Goal: Book appointment/travel/reservation

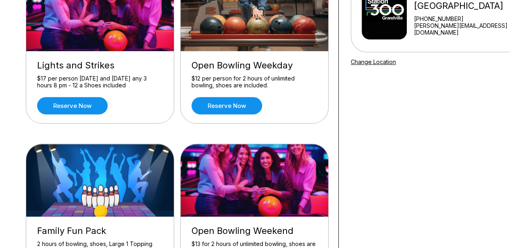
scroll to position [201, 0]
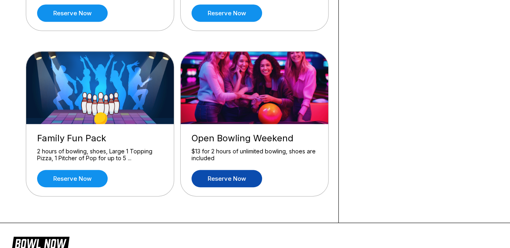
click at [247, 182] on link "Reserve now" at bounding box center [226, 178] width 70 height 17
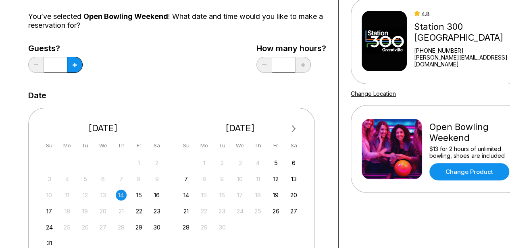
scroll to position [81, 0]
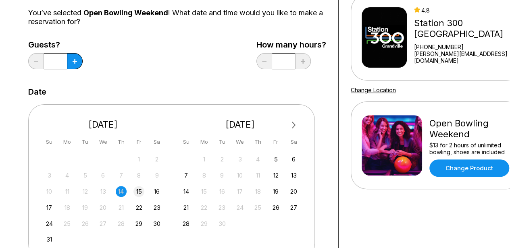
click at [141, 191] on div "15" at bounding box center [138, 191] width 11 height 11
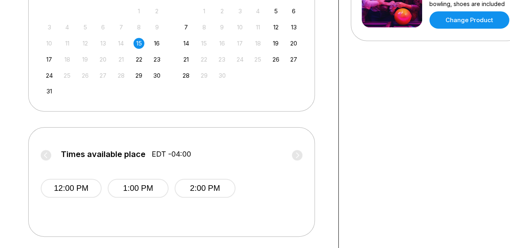
scroll to position [242, 0]
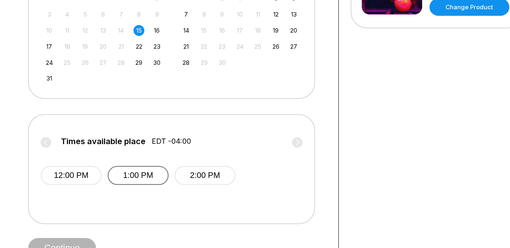
click at [122, 173] on button "1:00 PM" at bounding box center [138, 175] width 61 height 19
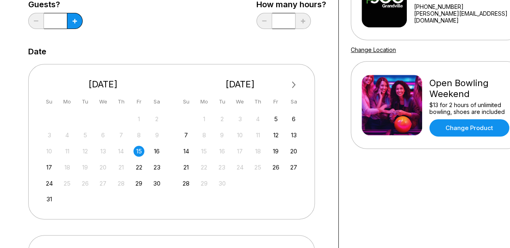
scroll to position [81, 0]
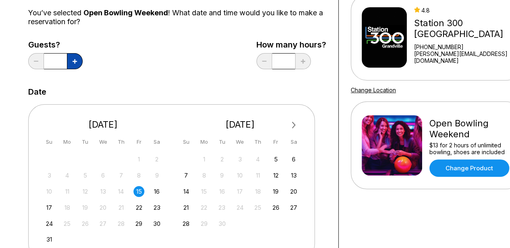
click at [77, 63] on icon at bounding box center [75, 61] width 4 height 4
type input "*"
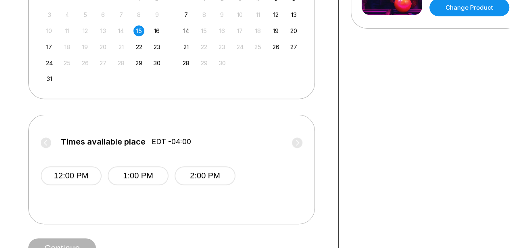
scroll to position [242, 0]
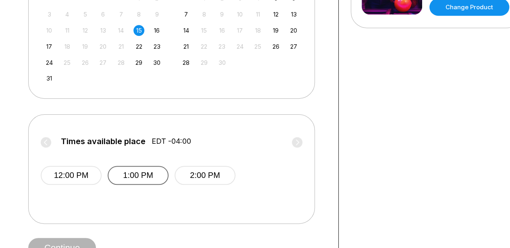
click at [125, 177] on button "1:00 PM" at bounding box center [138, 175] width 61 height 19
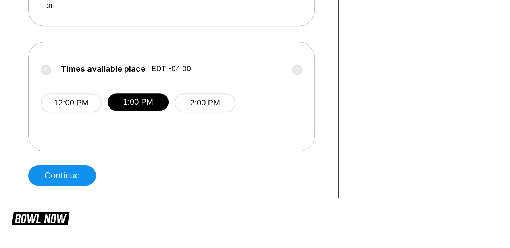
scroll to position [322, 0]
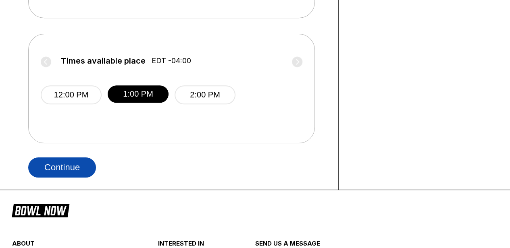
click at [81, 171] on button "Continue" at bounding box center [62, 168] width 68 height 20
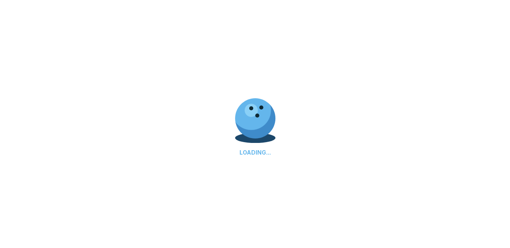
scroll to position [0, 0]
select select "**"
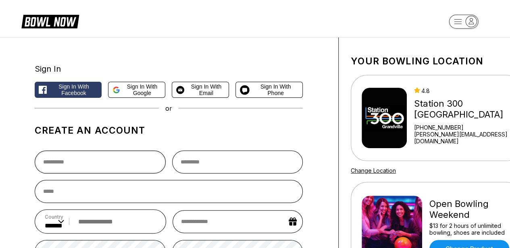
click at [121, 166] on input "text" at bounding box center [100, 162] width 131 height 23
type input "*****"
type input "***"
type input "**********"
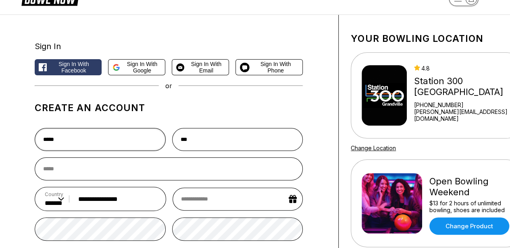
scroll to position [81, 0]
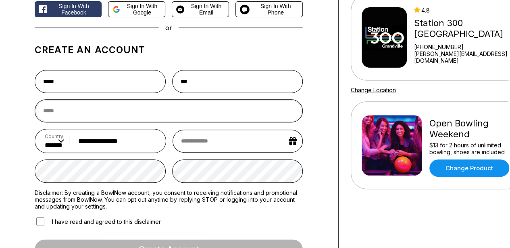
click at [121, 108] on input "email" at bounding box center [169, 111] width 268 height 23
type input "**********"
select select "*"
select select "****"
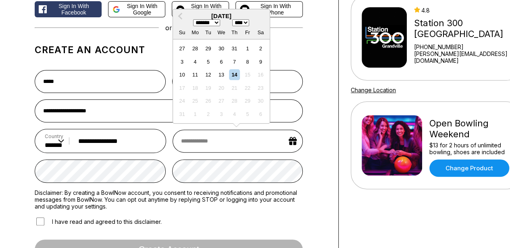
click at [222, 136] on input "text" at bounding box center [237, 141] width 130 height 23
type input "*"
select select "*"
select select "****"
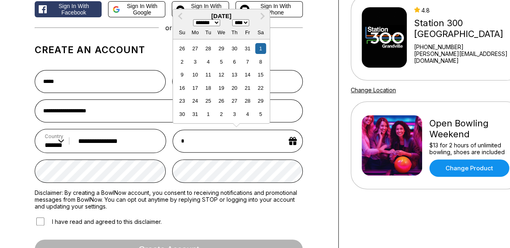
type input "**"
select select "*"
select select "****"
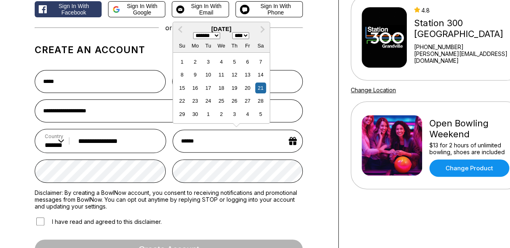
type input "*******"
select select "****"
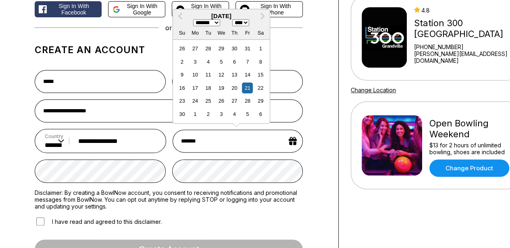
type input "********"
select select "****"
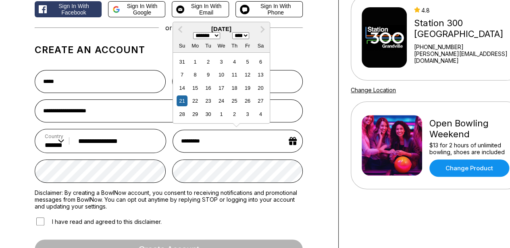
type input "**********"
select select "****"
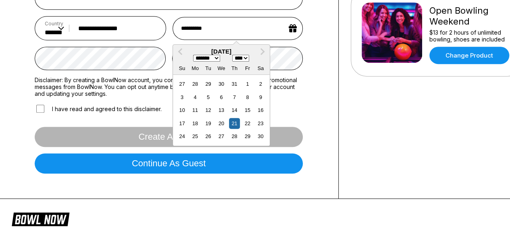
scroll to position [201, 0]
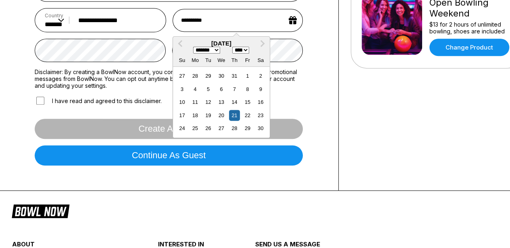
type input "**********"
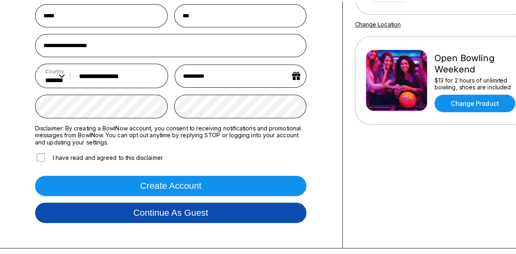
scroll to position [161, 0]
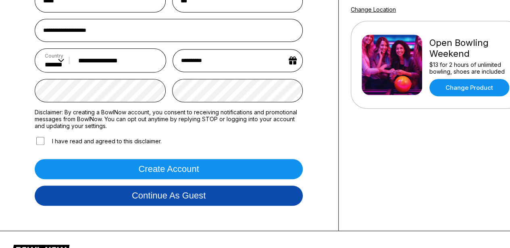
click at [89, 196] on button "Continue as guest" at bounding box center [169, 196] width 268 height 20
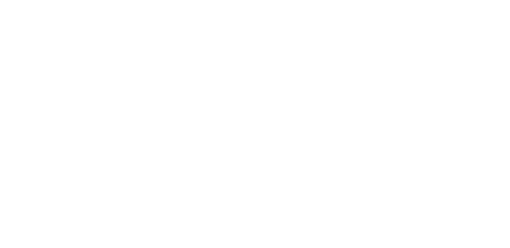
scroll to position [0, 0]
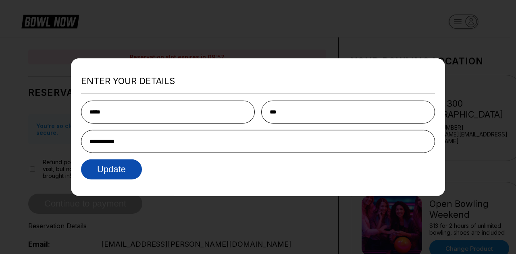
click at [110, 174] on button "Update" at bounding box center [111, 170] width 61 height 20
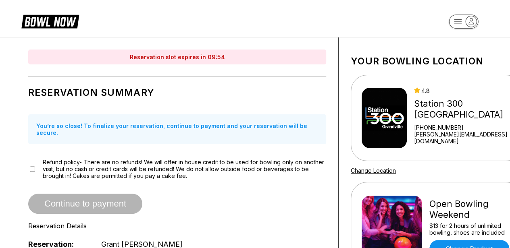
scroll to position [40, 0]
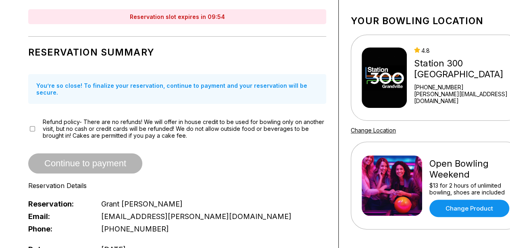
click at [35, 122] on div "Refund policy- There are no refunds! We will offer in house credit to be used f…" at bounding box center [177, 128] width 298 height 21
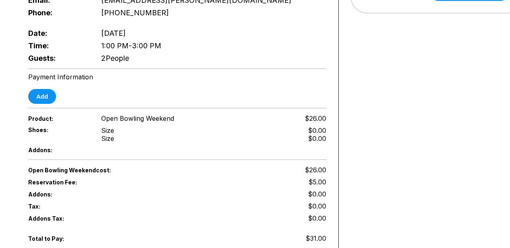
scroll to position [242, 0]
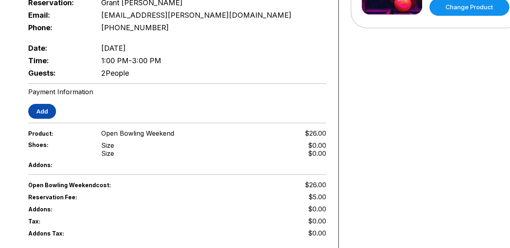
click at [44, 108] on button "Add" at bounding box center [42, 111] width 28 height 15
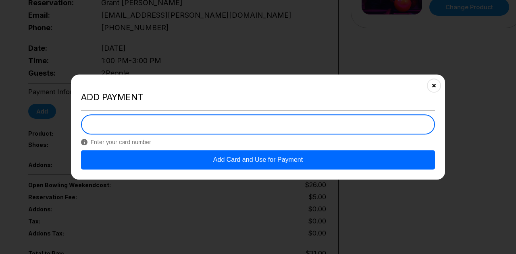
click at [178, 163] on button "Add Card and Use for Payment" at bounding box center [258, 159] width 354 height 19
click at [310, 159] on button "Add Card and Use for Payment" at bounding box center [258, 159] width 354 height 19
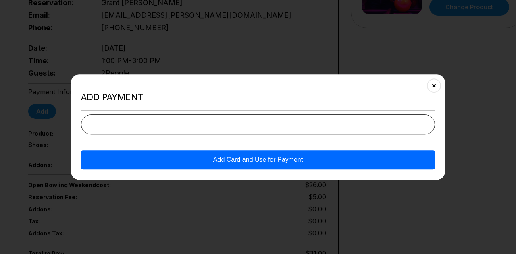
click at [277, 165] on button "Add Card and Use for Payment" at bounding box center [258, 159] width 354 height 19
click at [290, 170] on div "Add payment Add Card and Use for Payment" at bounding box center [258, 128] width 374 height 106
click at [288, 165] on button "Add Card and Use for Payment" at bounding box center [258, 159] width 354 height 19
click at [281, 163] on button "Add Card and Use for Payment" at bounding box center [258, 159] width 354 height 19
click at [431, 83] on button "Close" at bounding box center [434, 86] width 20 height 20
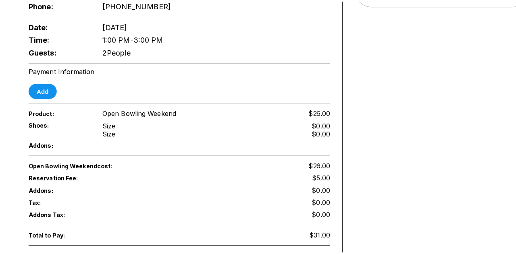
scroll to position [282, 0]
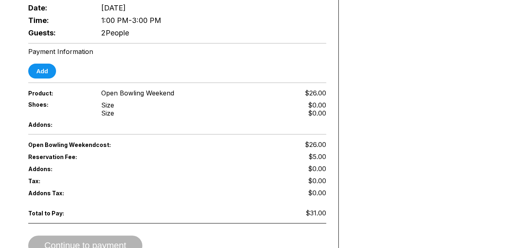
click at [98, 236] on div "Continue to payment" at bounding box center [177, 246] width 298 height 20
click at [35, 56] on div "Payment Information Add" at bounding box center [177, 63] width 298 height 31
click at [35, 64] on button "Add" at bounding box center [42, 71] width 28 height 15
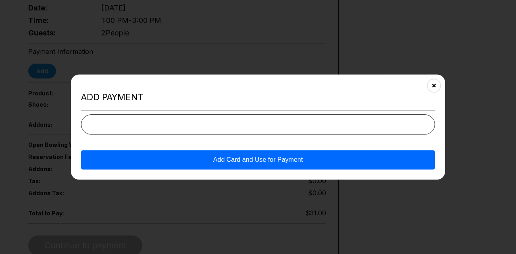
click at [346, 156] on button "Add Card and Use for Payment" at bounding box center [258, 159] width 354 height 19
click at [150, 158] on button "Add Card and Use for Payment" at bounding box center [258, 159] width 354 height 19
click at [164, 160] on button "Add Card and Use for Payment" at bounding box center [258, 159] width 354 height 19
click at [206, 161] on button "Add Card and Use for Payment" at bounding box center [258, 159] width 354 height 19
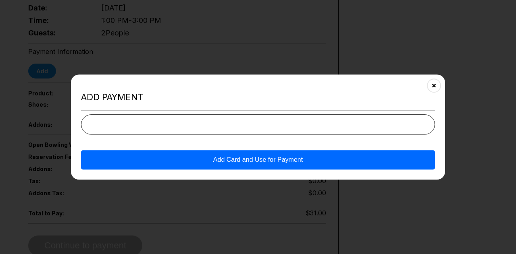
click at [206, 161] on button "Add Card and Use for Payment" at bounding box center [258, 159] width 354 height 19
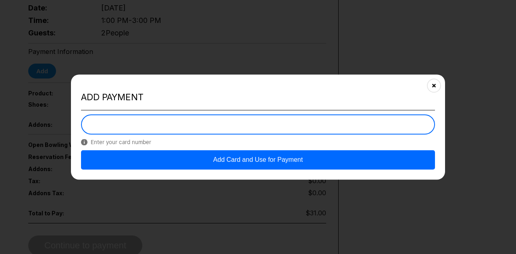
click at [256, 108] on div "Add payment Enter your card number Add Card and Use for Payment" at bounding box center [258, 128] width 374 height 106
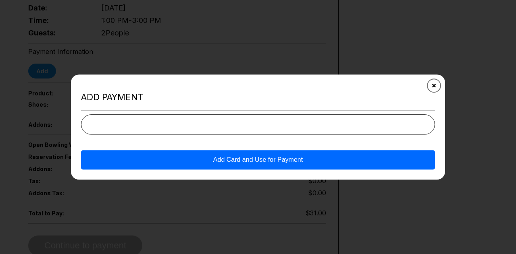
click at [439, 89] on button "Close" at bounding box center [434, 86] width 20 height 20
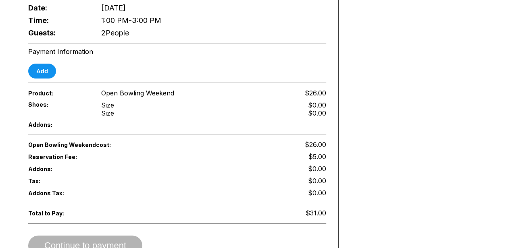
click at [33, 54] on div "Payment Information Add" at bounding box center [177, 63] width 298 height 31
click at [35, 64] on button "Add" at bounding box center [42, 71] width 28 height 15
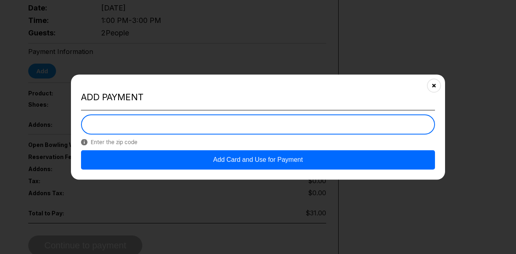
click at [169, 166] on button "Add Card and Use for Payment" at bounding box center [258, 159] width 354 height 19
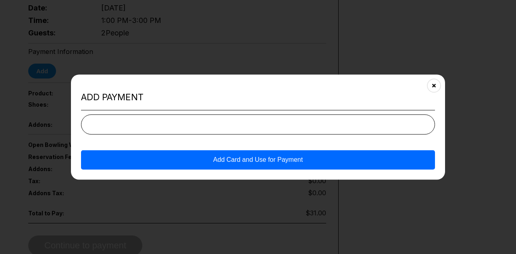
click at [170, 166] on button "Add Card and Use for Payment" at bounding box center [258, 159] width 354 height 19
click at [169, 164] on button "Add Card and Use for Payment" at bounding box center [258, 159] width 354 height 19
click at [168, 164] on button "Add Card and Use for Payment" at bounding box center [258, 159] width 354 height 19
click at [170, 164] on button "Add Card and Use for Payment" at bounding box center [258, 159] width 354 height 19
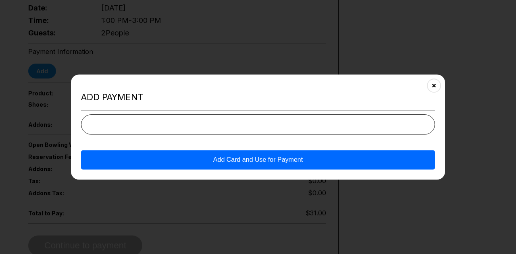
click at [172, 164] on button "Add Card and Use for Payment" at bounding box center [258, 159] width 354 height 19
click at [172, 163] on button "Add Card and Use for Payment" at bounding box center [258, 159] width 354 height 19
click at [224, 166] on button "Add Card and Use for Payment" at bounding box center [258, 159] width 354 height 19
click at [224, 165] on button "Add Card and Use for Payment" at bounding box center [258, 159] width 354 height 19
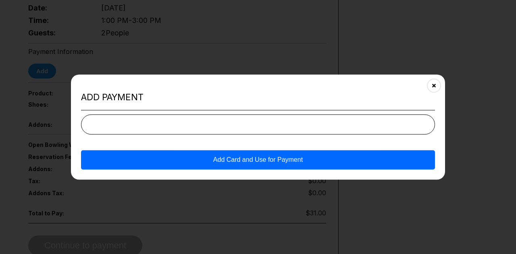
drag, startPoint x: 217, startPoint y: 99, endPoint x: 229, endPoint y: 71, distance: 29.9
click at [238, 89] on div "Add payment Add Card and Use for Payment" at bounding box center [258, 128] width 374 height 106
click at [258, 170] on button "Add Card and Use for Payment" at bounding box center [258, 159] width 354 height 19
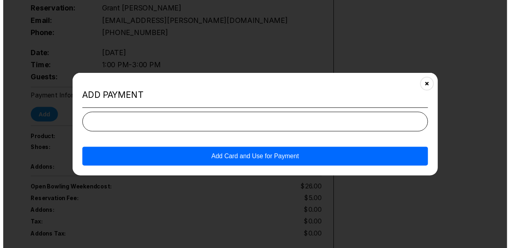
scroll to position [328, 0]
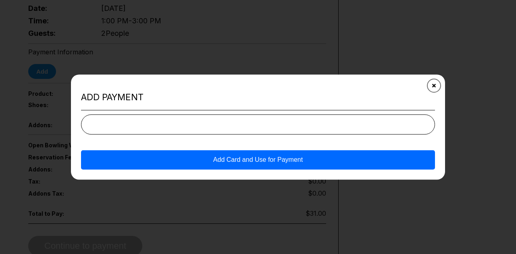
click at [435, 84] on icon "Close" at bounding box center [434, 85] width 6 height 6
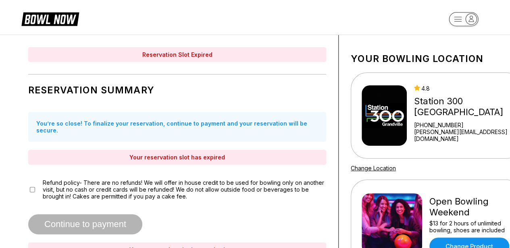
scroll to position [0, 0]
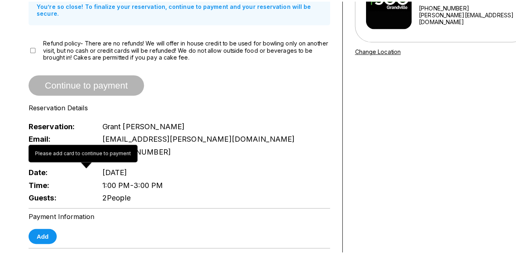
scroll to position [161, 0]
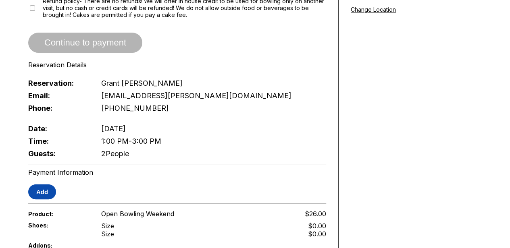
click at [33, 185] on button "Add" at bounding box center [42, 192] width 28 height 15
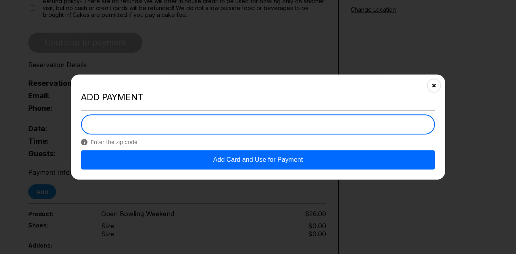
click at [323, 154] on button "Add Card and Use for Payment" at bounding box center [258, 159] width 354 height 19
